Goal: Find specific page/section: Find specific page/section

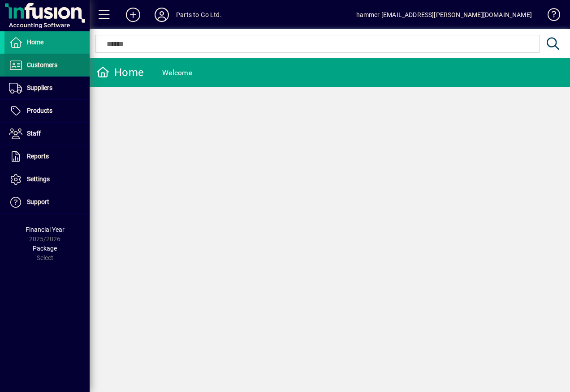
drag, startPoint x: 42, startPoint y: 60, endPoint x: 50, endPoint y: 60, distance: 8.5
click at [42, 60] on span "Customers" at bounding box center [30, 65] width 53 height 11
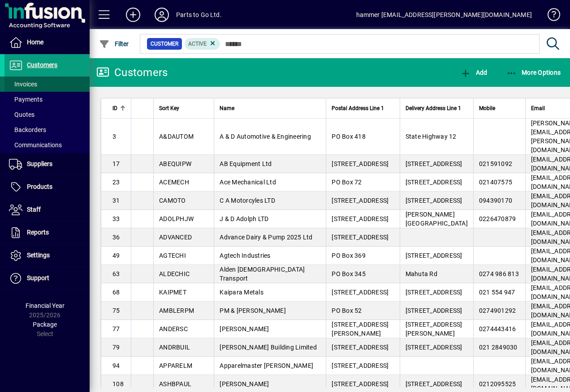
click at [48, 84] on span at bounding box center [46, 83] width 85 height 21
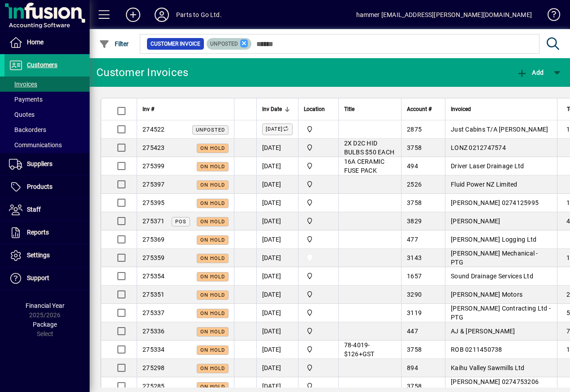
click at [243, 43] on icon at bounding box center [244, 43] width 8 height 8
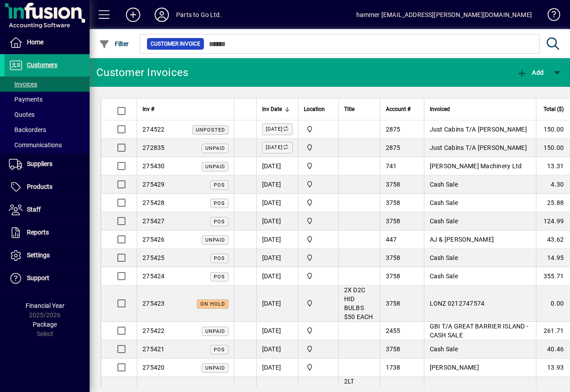
click at [105, 12] on span at bounding box center [104, 14] width 21 height 21
